Goal: Transaction & Acquisition: Obtain resource

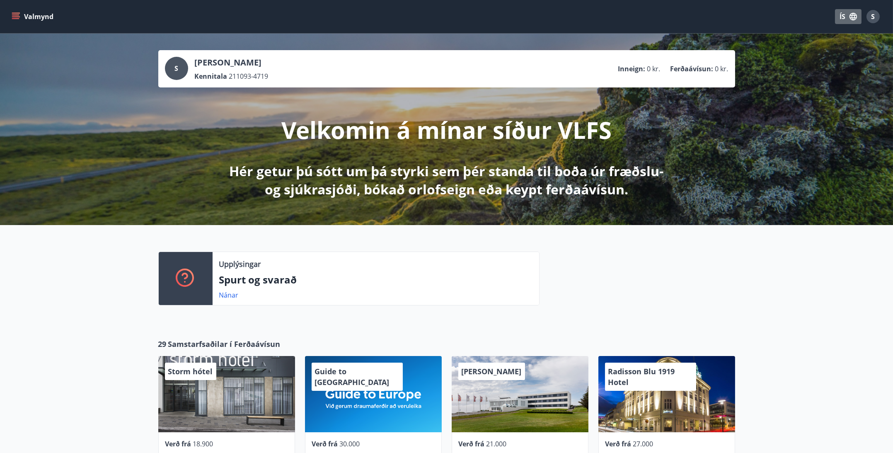
click at [838, 17] on button "ÍS" at bounding box center [848, 16] width 27 height 15
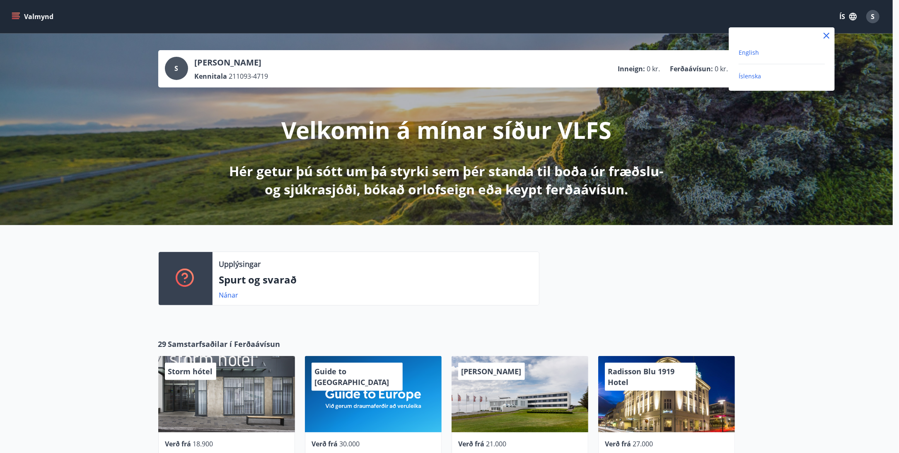
click at [754, 54] on span "English" at bounding box center [749, 52] width 20 height 8
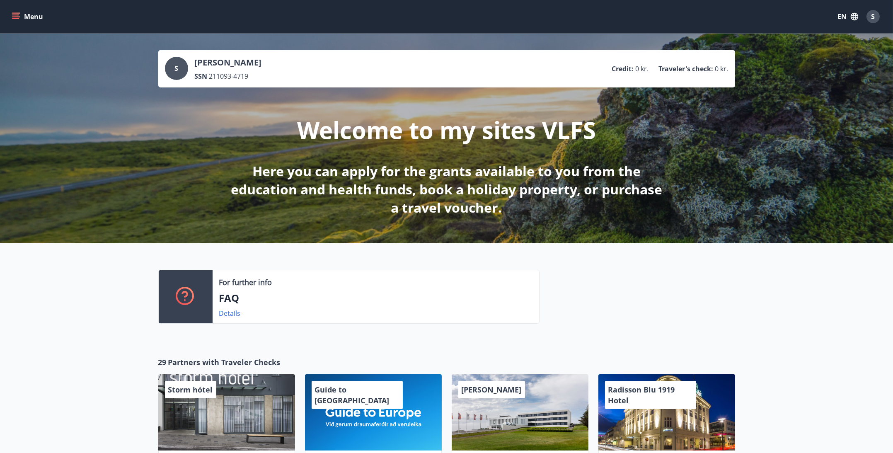
click at [36, 19] on button "Menu" at bounding box center [28, 16] width 36 height 15
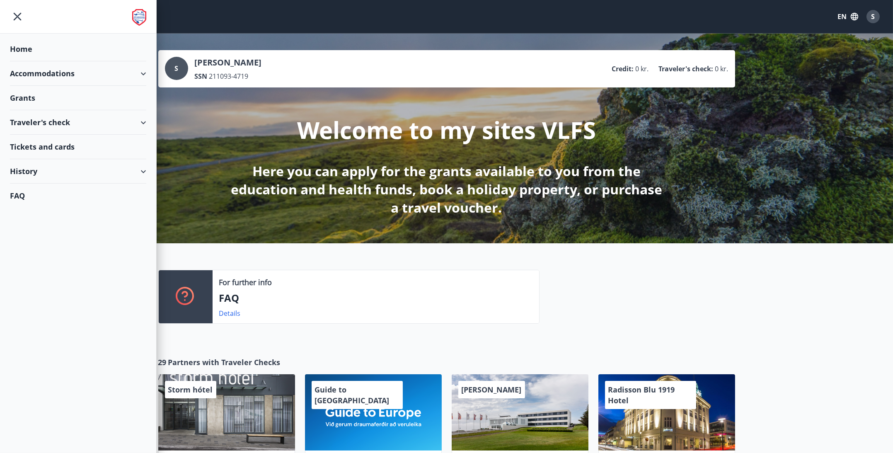
click at [121, 92] on div "Grants" at bounding box center [78, 98] width 136 height 24
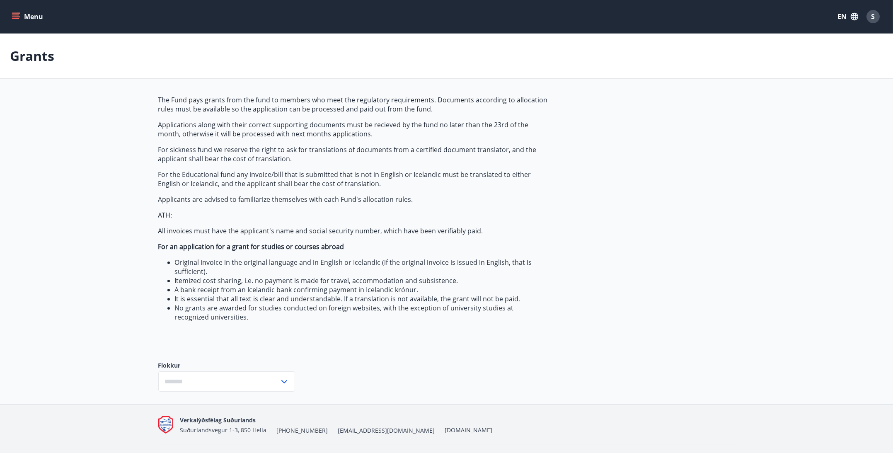
type input "***"
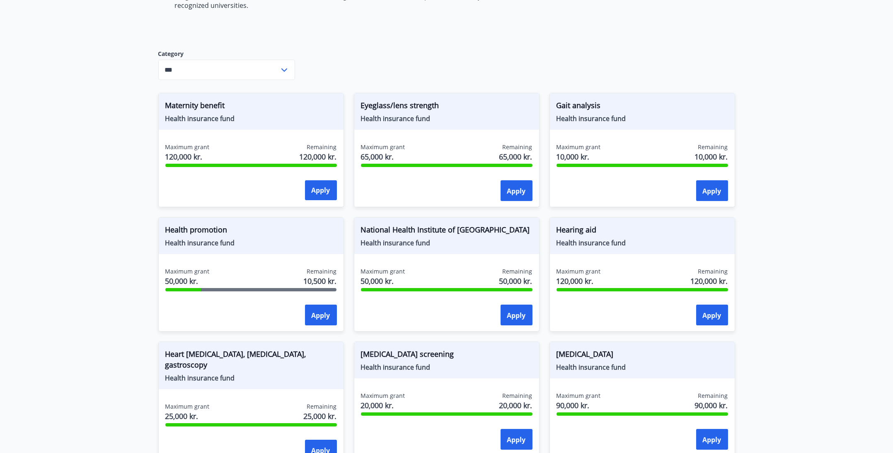
scroll to position [332, 0]
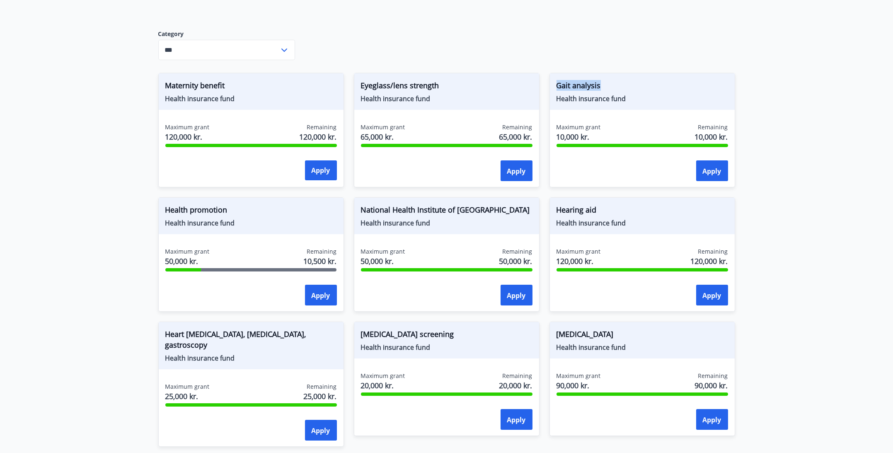
drag, startPoint x: 610, startPoint y: 83, endPoint x: 555, endPoint y: 83, distance: 55.5
click at [555, 83] on div "Gait analysis Health insurance fund" at bounding box center [642, 91] width 185 height 36
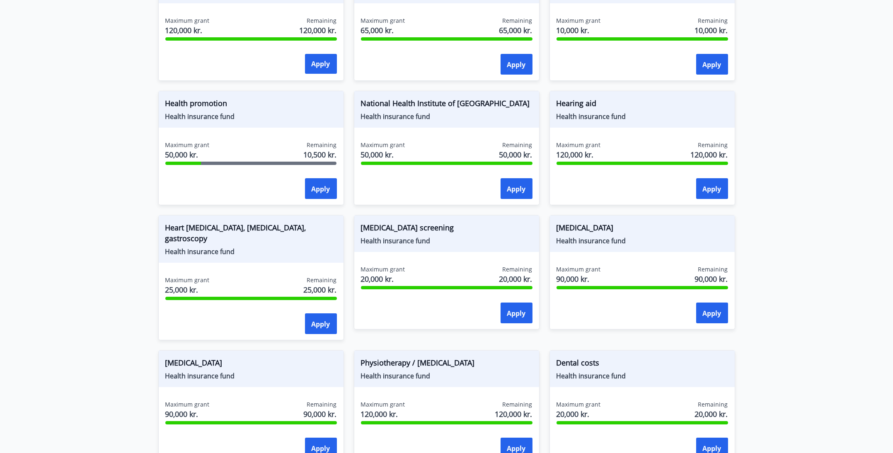
scroll to position [393, 0]
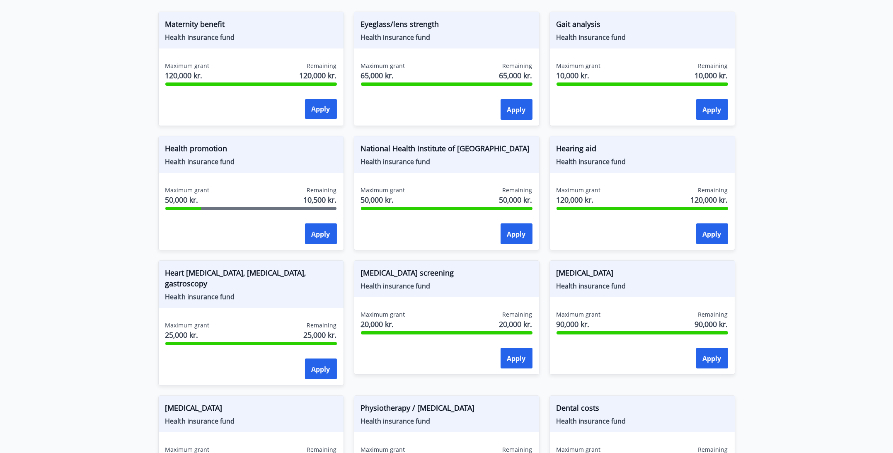
click at [442, 254] on div "[MEDICAL_DATA] screening Health insurance fund Maximum grant 20,000 kr. Remaini…" at bounding box center [442, 317] width 196 height 135
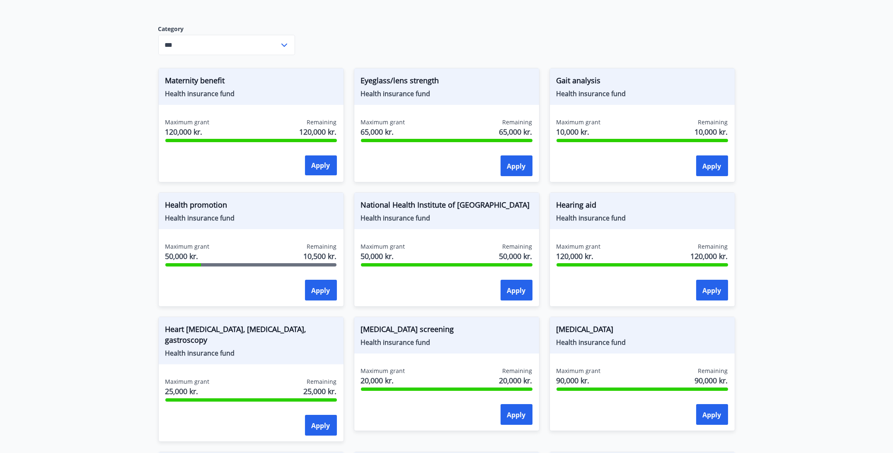
scroll to position [351, 0]
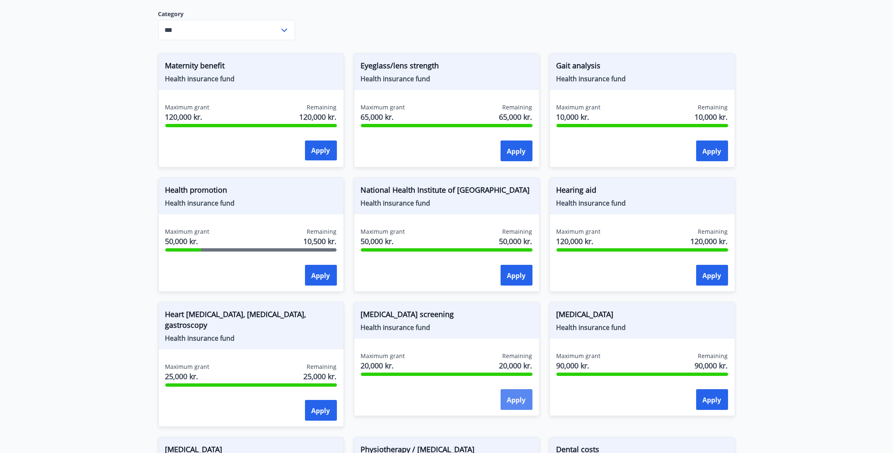
click at [527, 396] on button "Apply" at bounding box center [517, 399] width 32 height 21
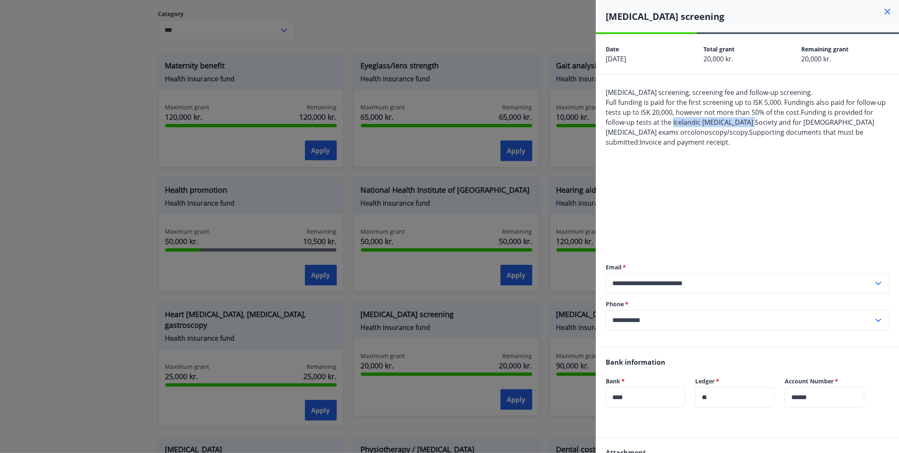
drag, startPoint x: 673, startPoint y: 124, endPoint x: 748, endPoint y: 123, distance: 75.4
click at [748, 123] on font "Funding is provided for follow-up tests at the Icelandic [MEDICAL_DATA] Society…" at bounding box center [740, 122] width 269 height 29
click at [743, 148] on div "[MEDICAL_DATA] screening, screening fee and follow-up screening. Full funding i…" at bounding box center [747, 166] width 283 height 159
click at [566, 169] on div at bounding box center [449, 226] width 899 height 453
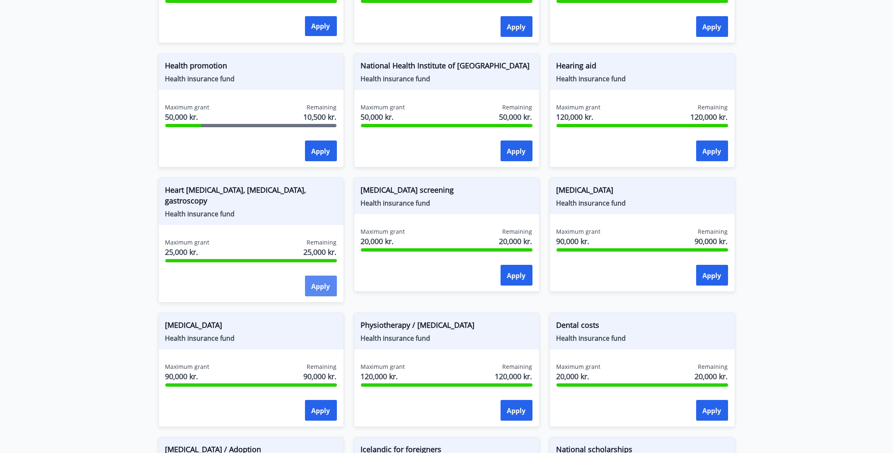
scroll to position [310, 0]
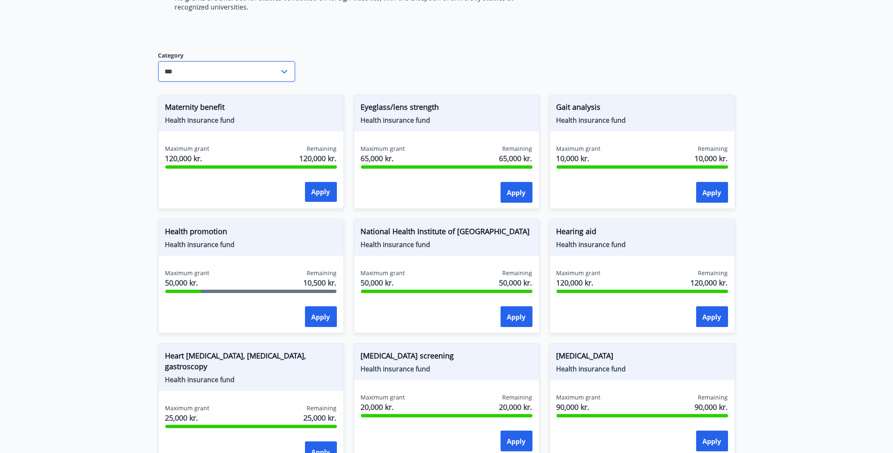
click at [196, 65] on input "***" at bounding box center [218, 71] width 121 height 20
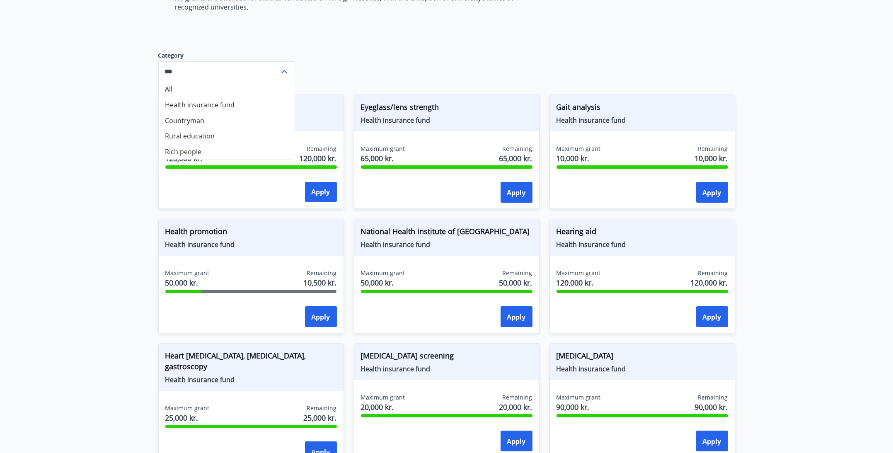
click at [353, 63] on div "The Fund pays grants from the fund to members who meet the regulatory requireme…" at bounding box center [446, 256] width 577 height 942
click at [367, 51] on div "The Fund pays grants from the fund to members who meet the regulatory requireme…" at bounding box center [446, 256] width 577 height 942
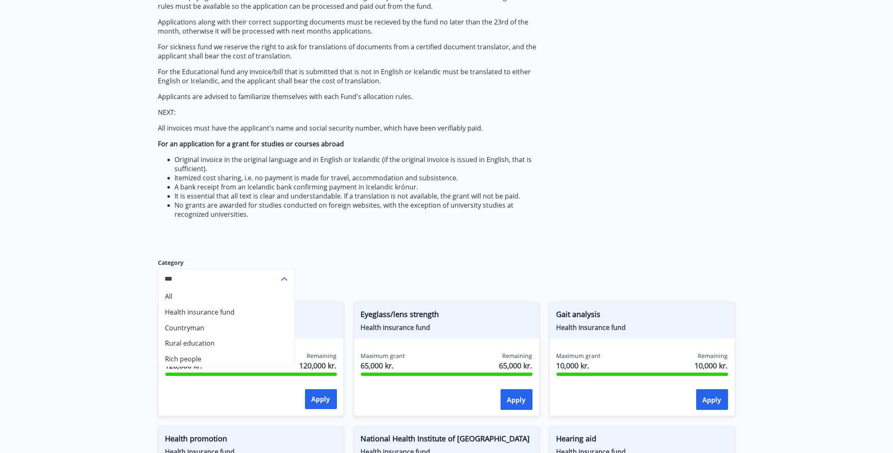
click at [393, 126] on p "All invoices must have the applicant's name and social security number, which h…" at bounding box center [353, 128] width 391 height 9
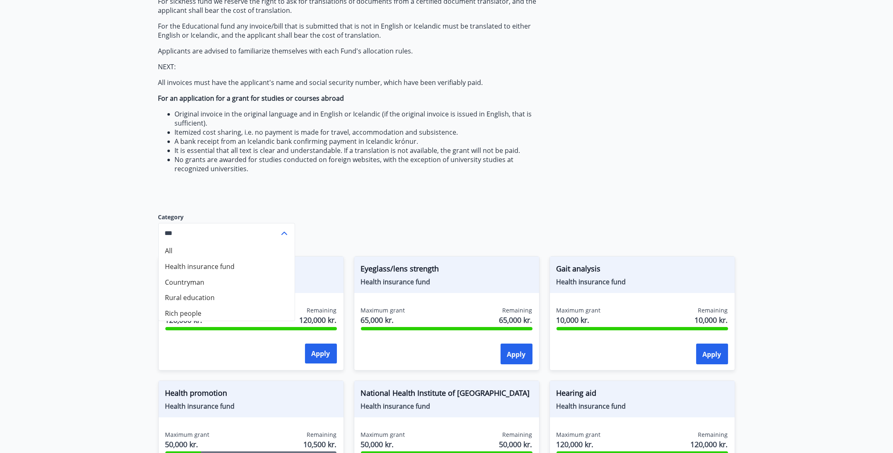
scroll to position [186, 0]
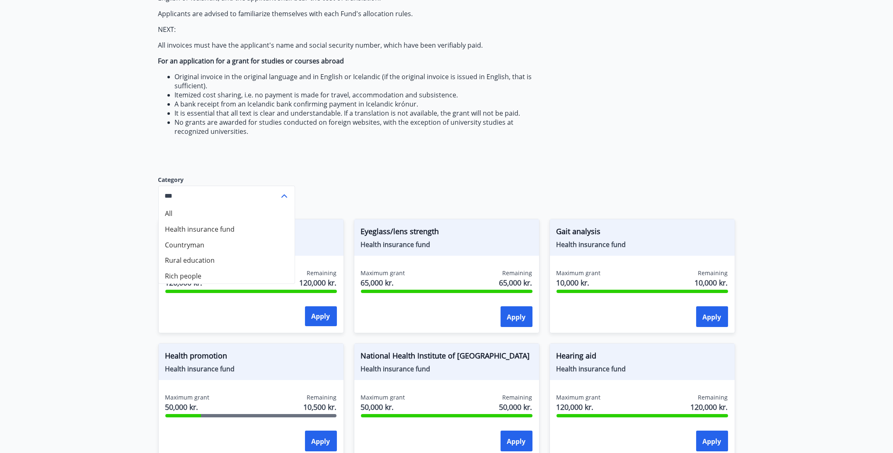
click at [618, 262] on div "Gait analysis Health insurance fund Maximum grant 10,000 kr. Remaining 10,000 k…" at bounding box center [643, 276] width 186 height 114
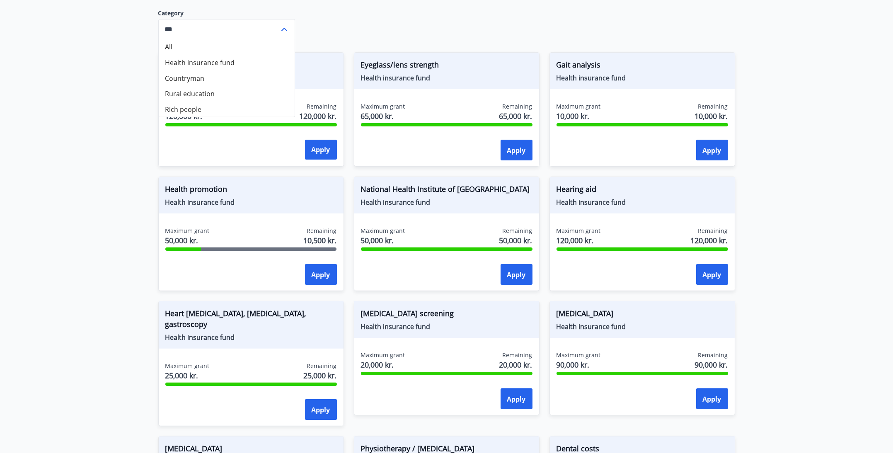
scroll to position [351, 0]
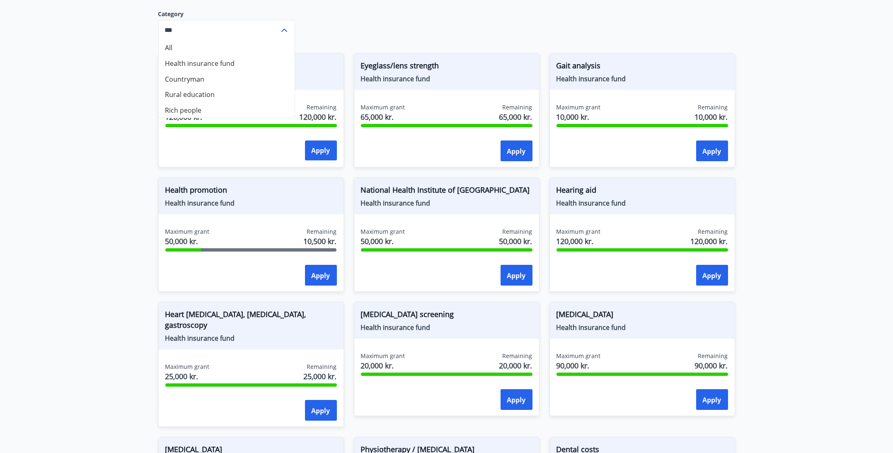
click at [215, 315] on font "Heart [MEDICAL_DATA], [MEDICAL_DATA], gastroscopy" at bounding box center [235, 319] width 141 height 21
drag, startPoint x: 237, startPoint y: 312, endPoint x: 251, endPoint y: 313, distance: 14.5
click at [251, 313] on font "Heart [MEDICAL_DATA], [MEDICAL_DATA], gastroscopy" at bounding box center [235, 319] width 141 height 21
click at [253, 314] on font "Heart [MEDICAL_DATA], [MEDICAL_DATA], gastroscopy" at bounding box center [235, 319] width 141 height 21
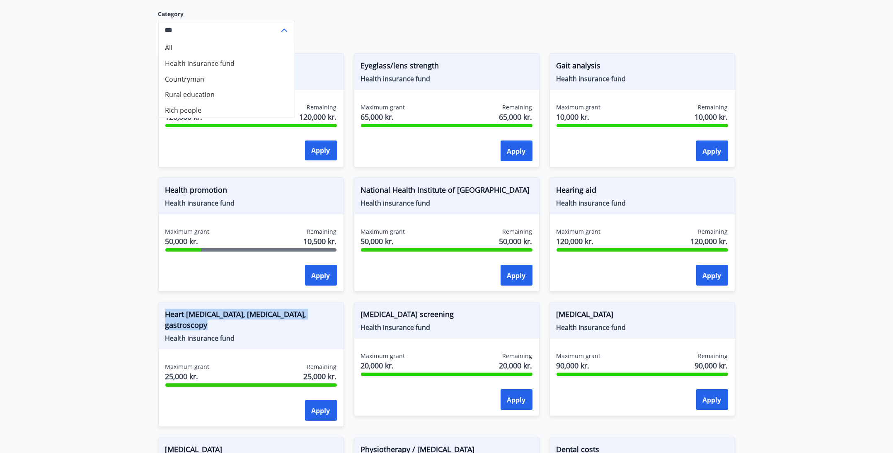
click at [253, 314] on font "Heart [MEDICAL_DATA], [MEDICAL_DATA], gastroscopy" at bounding box center [235, 319] width 141 height 21
click at [510, 397] on font "Apply" at bounding box center [516, 399] width 19 height 9
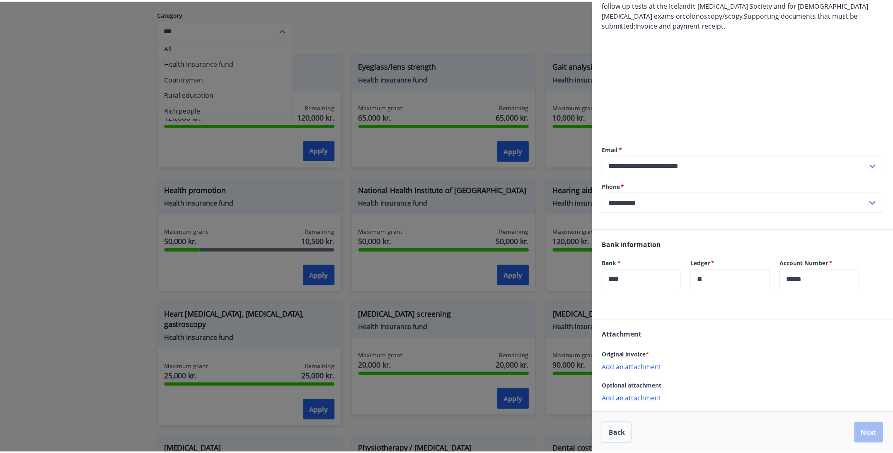
scroll to position [118, 0]
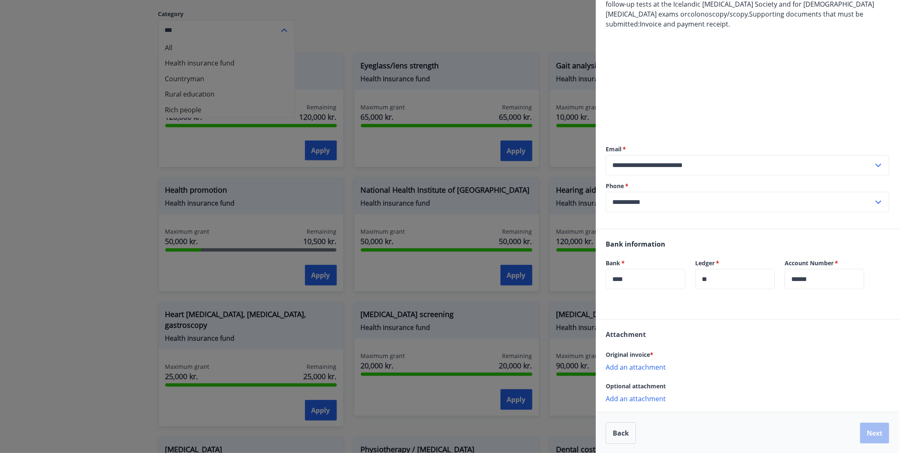
click at [447, 299] on div at bounding box center [449, 226] width 899 height 453
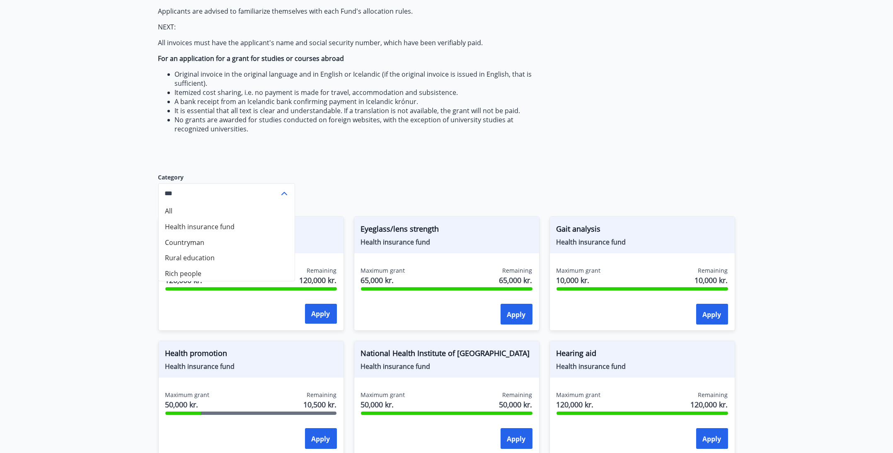
scroll to position [186, 0]
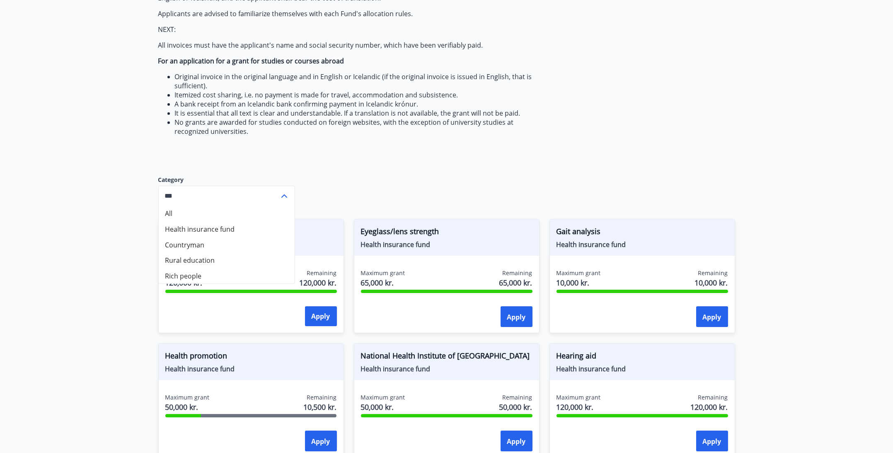
click at [332, 174] on div "The Fund pays grants from the fund to members who meet the regulatory requireme…" at bounding box center [446, 381] width 577 height 942
click at [285, 194] on icon at bounding box center [284, 195] width 6 height 3
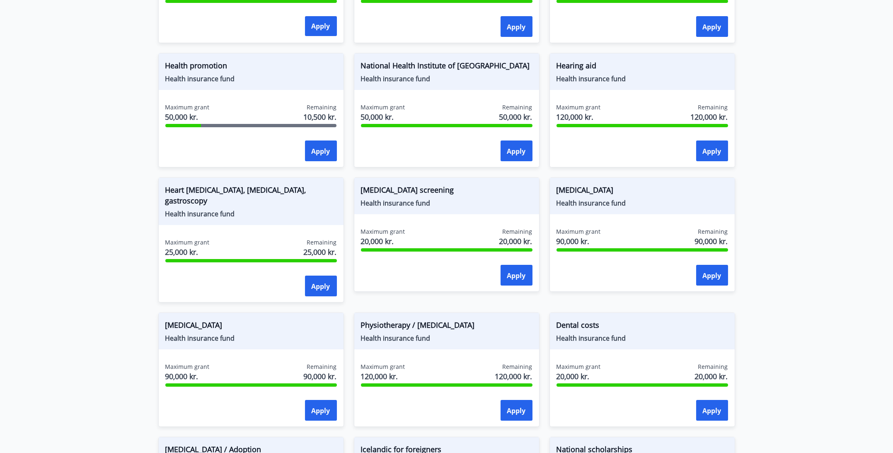
scroll to position [600, 0]
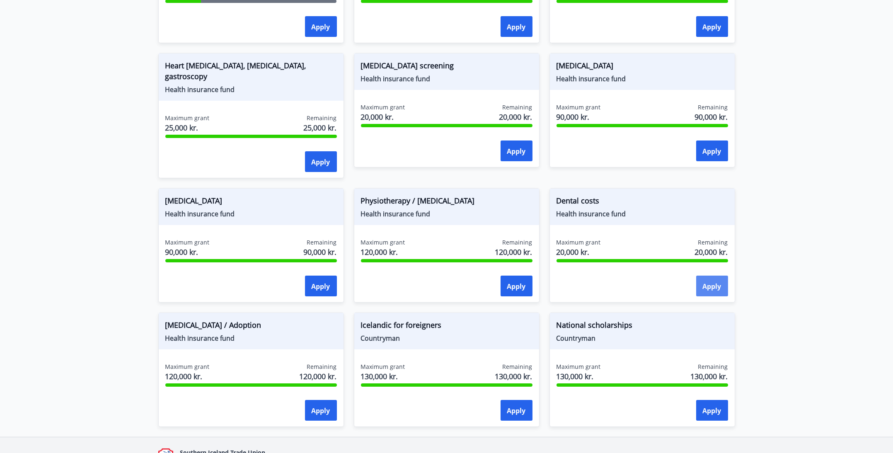
click at [711, 282] on font "Apply" at bounding box center [712, 286] width 19 height 9
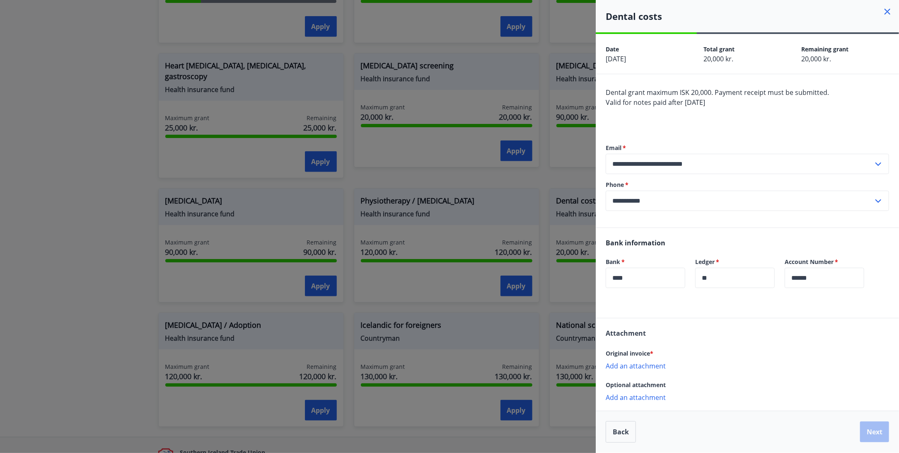
click at [518, 292] on div at bounding box center [449, 226] width 899 height 453
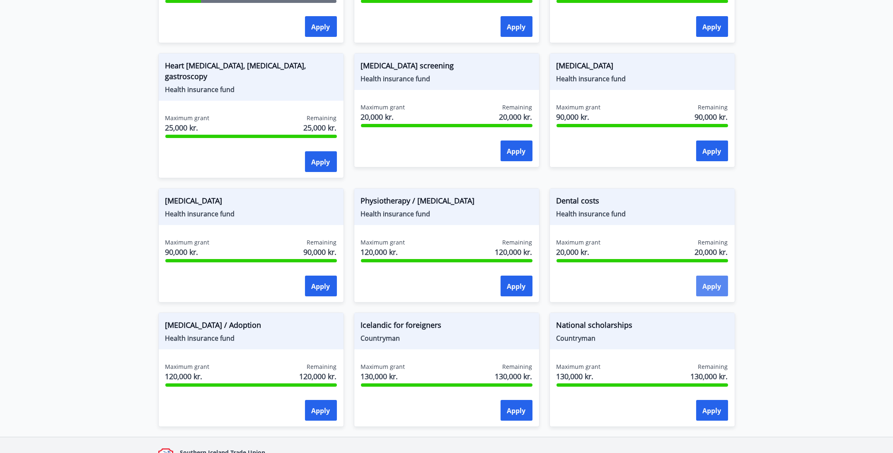
click at [697, 276] on button "Apply" at bounding box center [712, 286] width 32 height 21
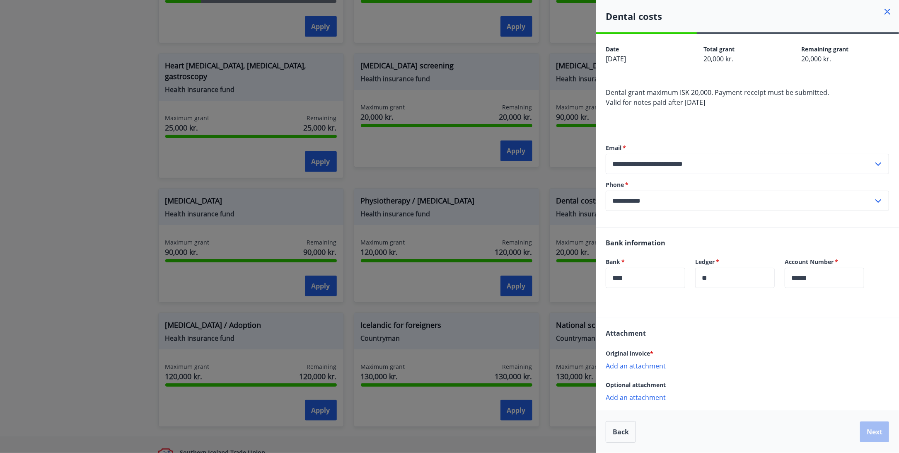
click at [727, 138] on div "**********" at bounding box center [747, 177] width 283 height 100
click at [456, 185] on div at bounding box center [449, 226] width 899 height 453
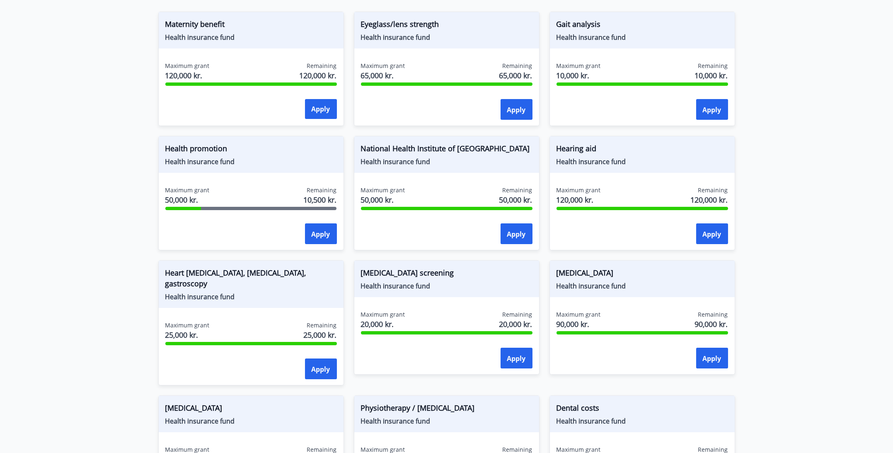
scroll to position [476, 0]
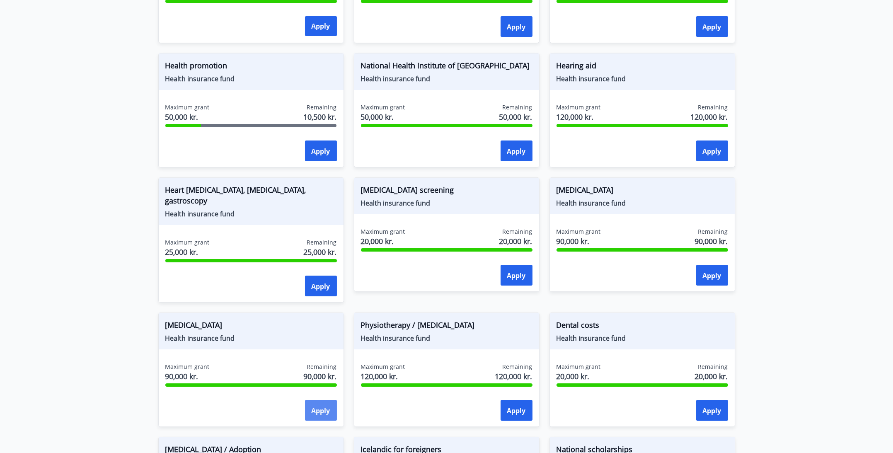
click at [316, 400] on button "Apply" at bounding box center [321, 410] width 32 height 21
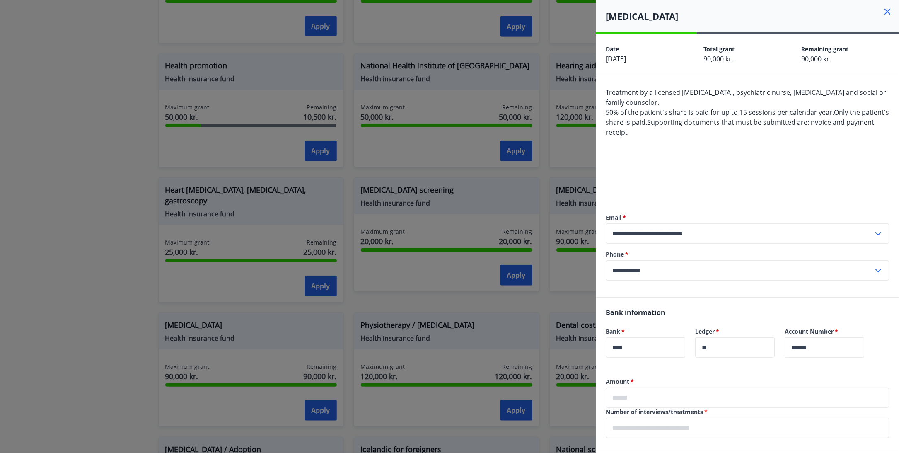
click at [341, 377] on div at bounding box center [449, 226] width 899 height 453
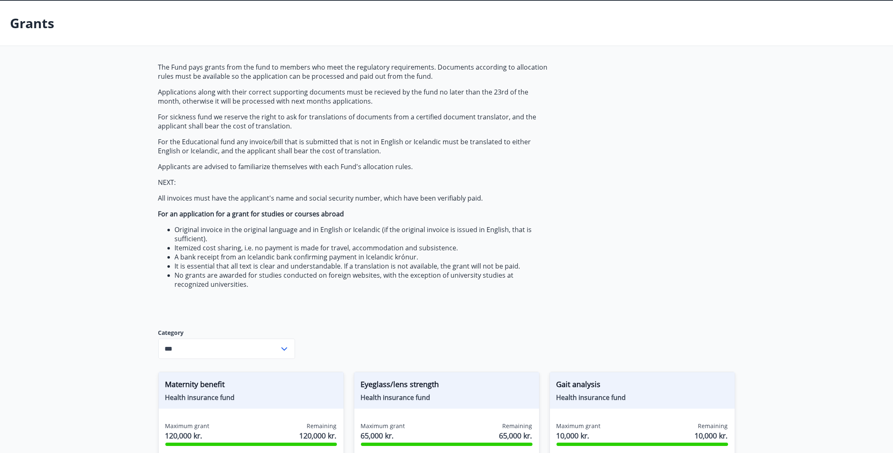
scroll to position [0, 0]
